Goal: Task Accomplishment & Management: Use online tool/utility

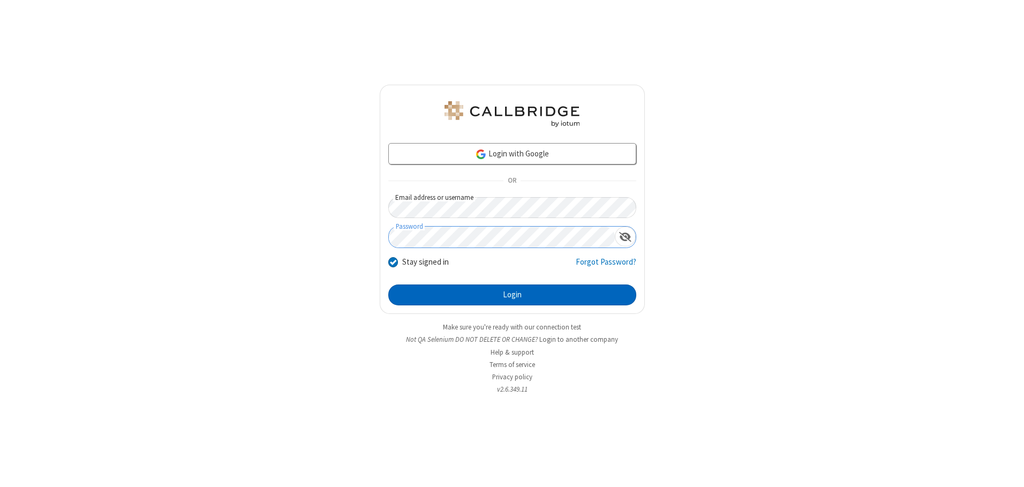
click at [512, 295] on button "Login" at bounding box center [512, 294] width 248 height 21
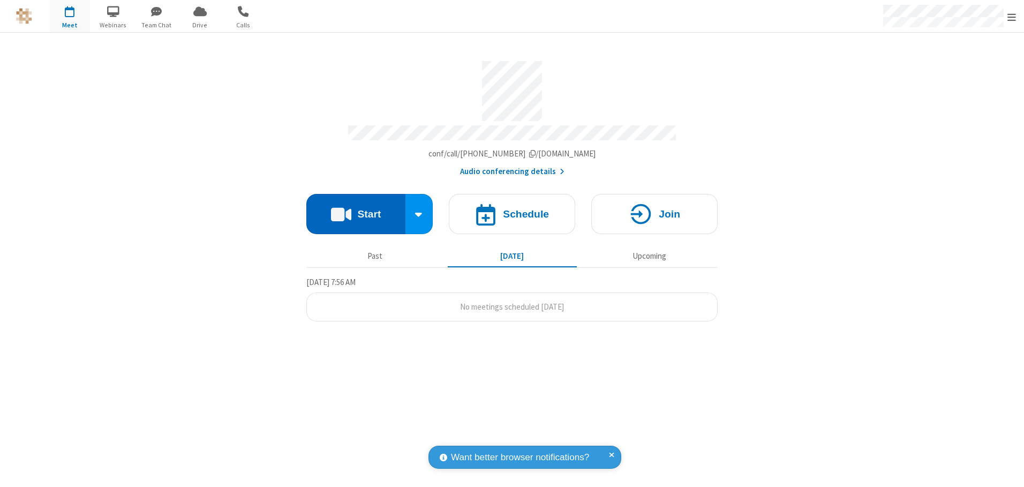
click at [356, 210] on button "Start" at bounding box center [355, 214] width 99 height 40
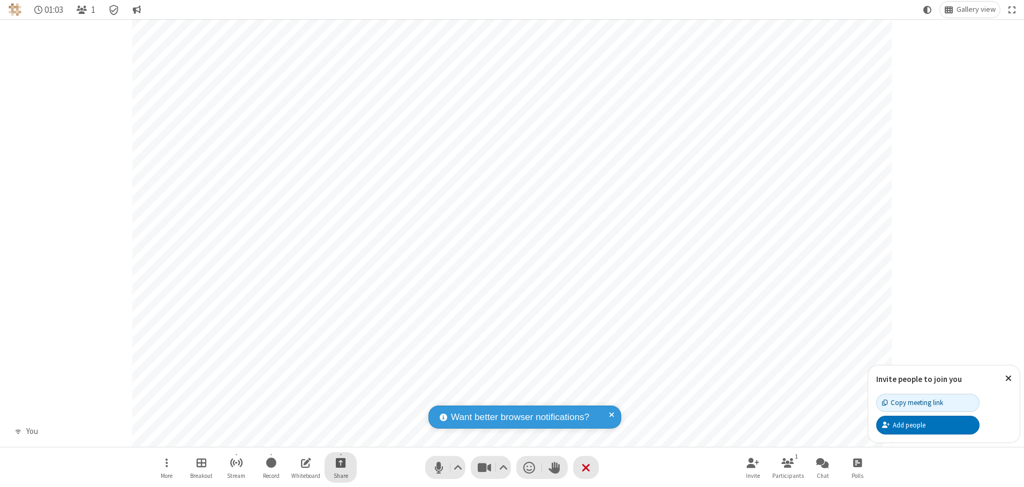
click at [341, 462] on span "Start sharing" at bounding box center [341, 462] width 10 height 13
click at [297, 437] on span "Share my screen" at bounding box center [297, 437] width 12 height 9
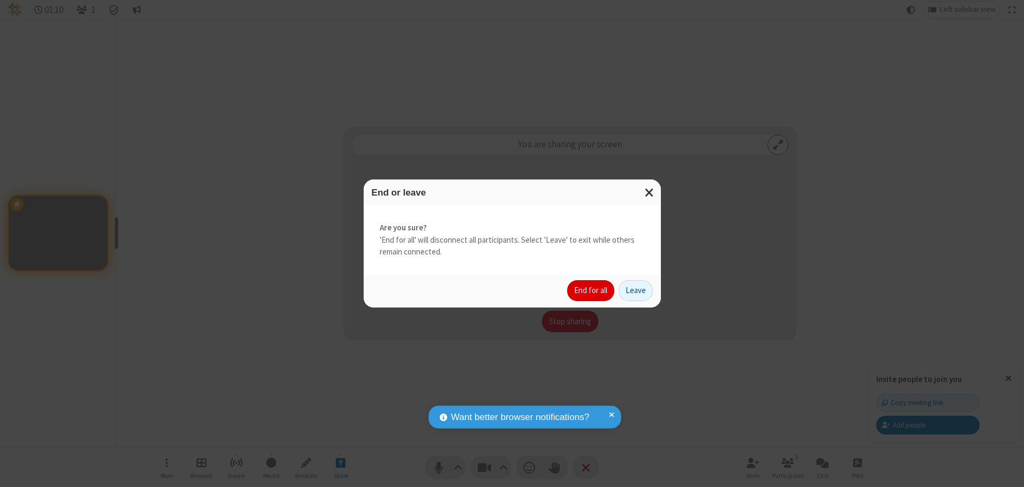
click at [591, 290] on button "End for all" at bounding box center [590, 290] width 47 height 21
